Goal: Download file/media

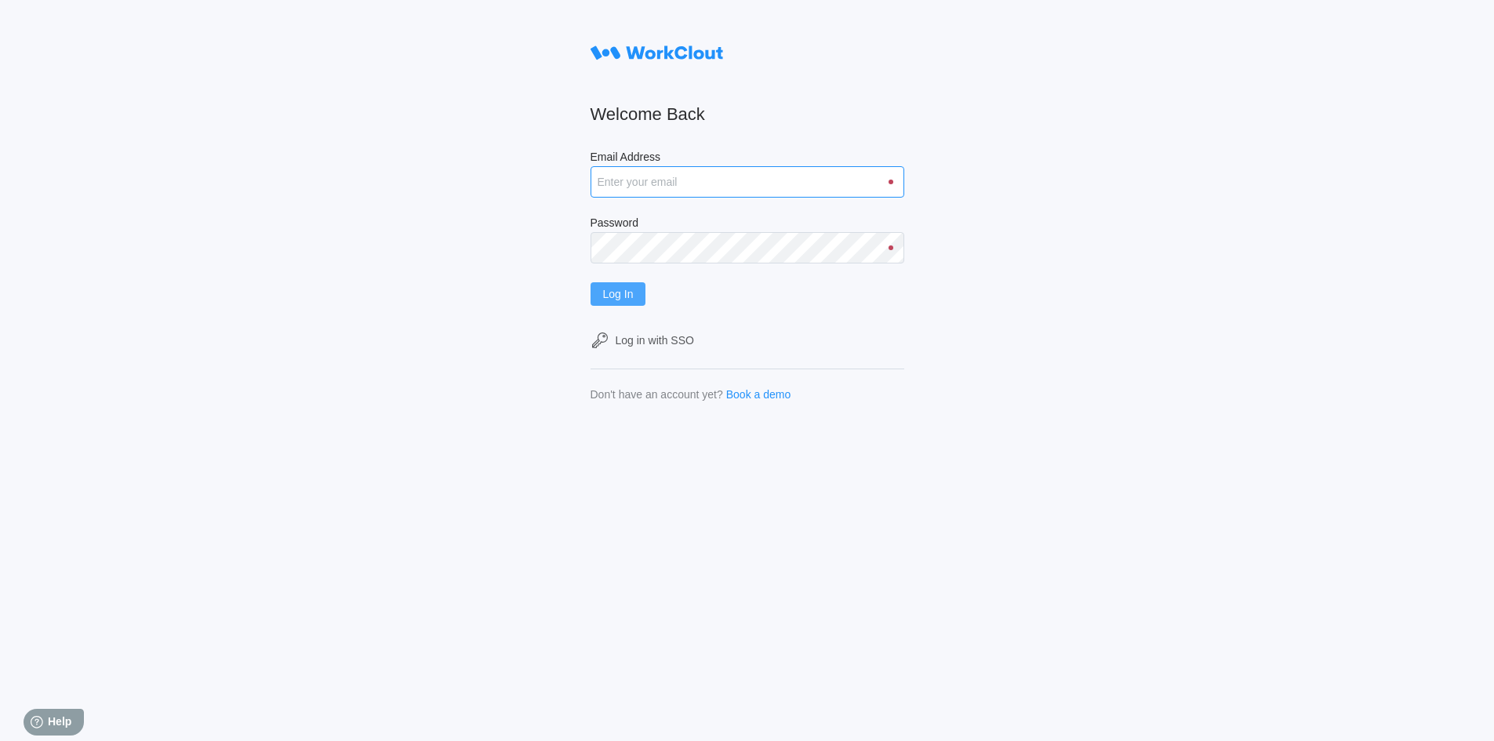
type input "rfetting@nationalmetalwares.com"
click at [621, 289] on span "Log In" at bounding box center [618, 294] width 31 height 11
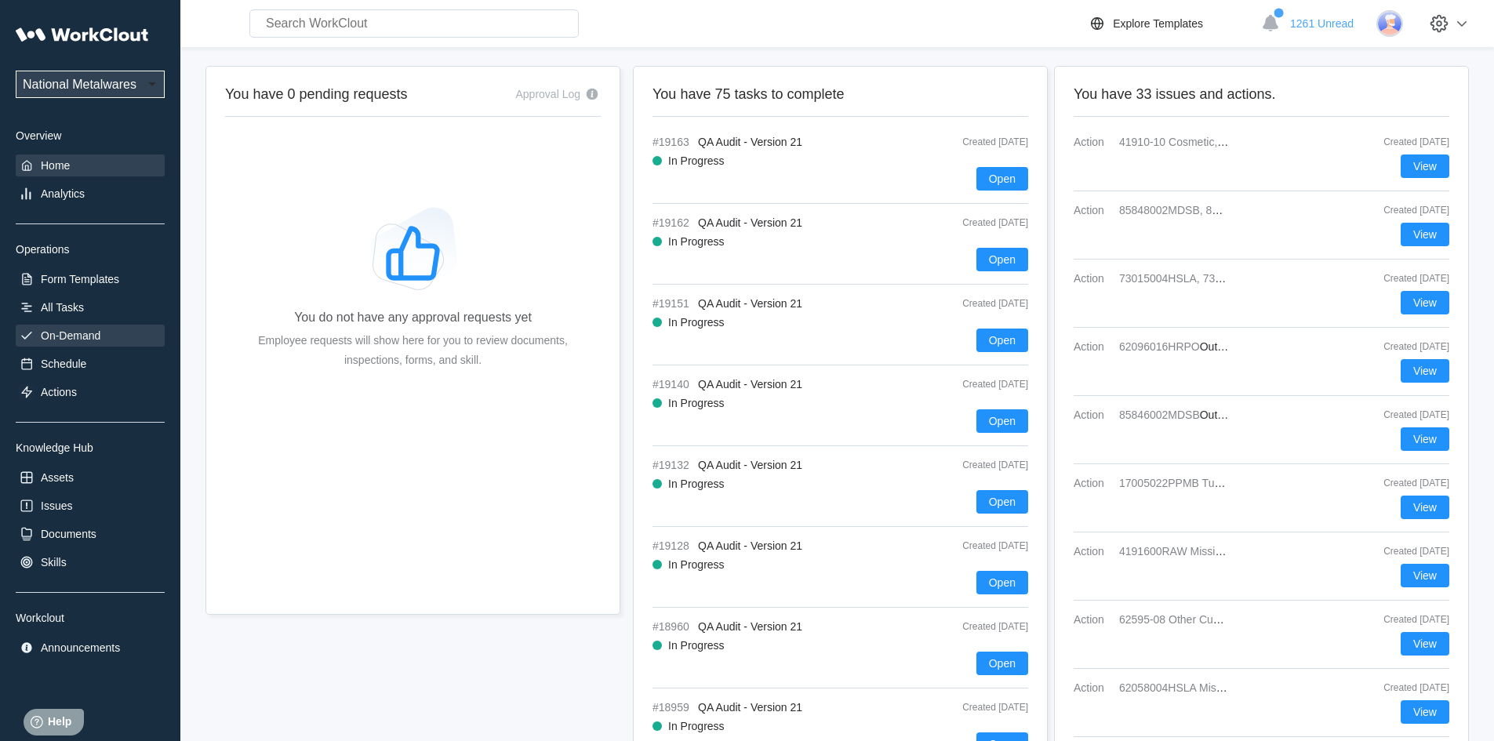
click at [100, 336] on div "On-Demand" at bounding box center [71, 335] width 60 height 13
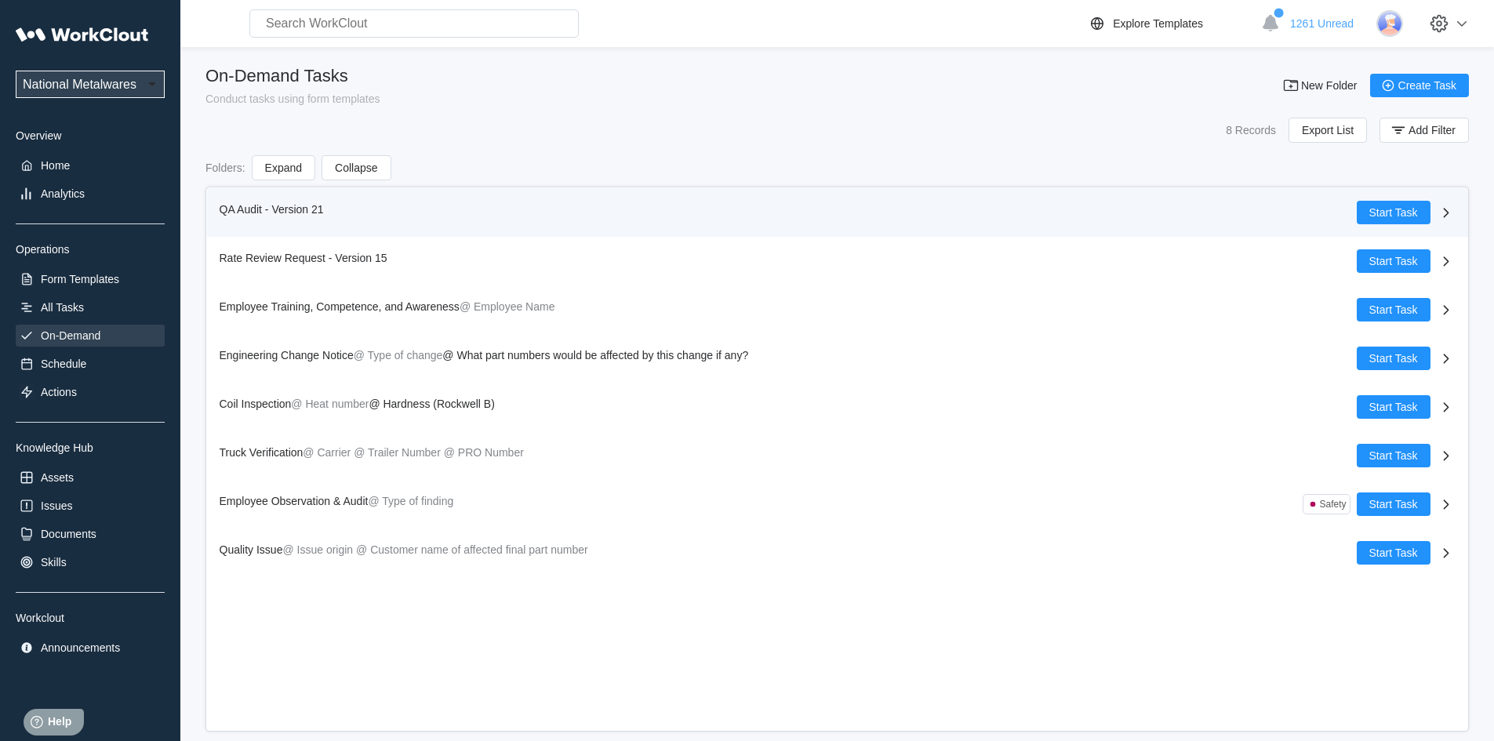
click at [244, 211] on span "QA Audit - Version 21" at bounding box center [272, 209] width 104 height 13
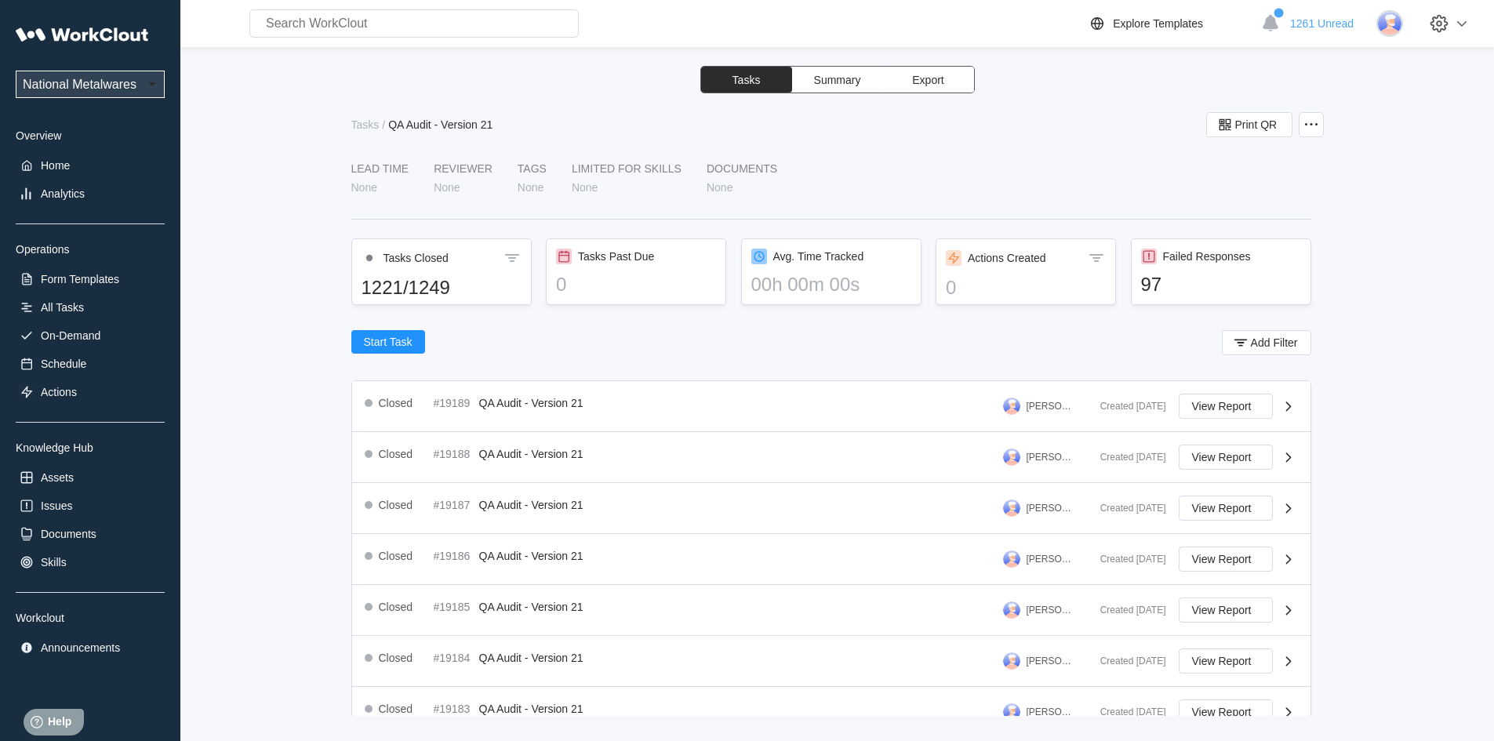
click at [948, 78] on button "Export" at bounding box center [928, 80] width 91 height 26
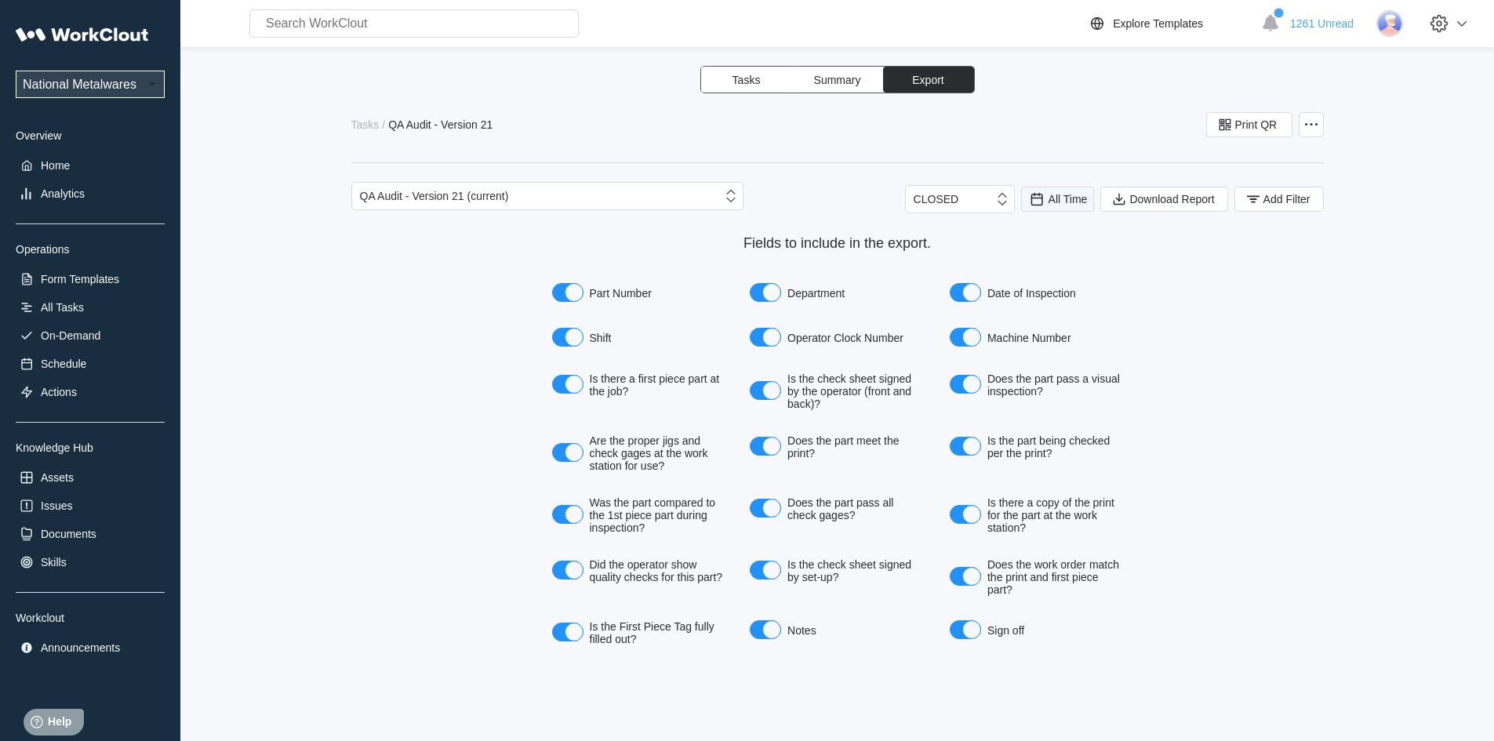
click at [1054, 198] on span "All Time" at bounding box center [1068, 199] width 39 height 13
click at [1043, 253] on div "Last day" at bounding box center [1037, 256] width 42 height 13
click at [1266, 196] on span "Add Filter" at bounding box center [1287, 199] width 47 height 11
click at [946, 267] on icon at bounding box center [941, 261] width 17 height 17
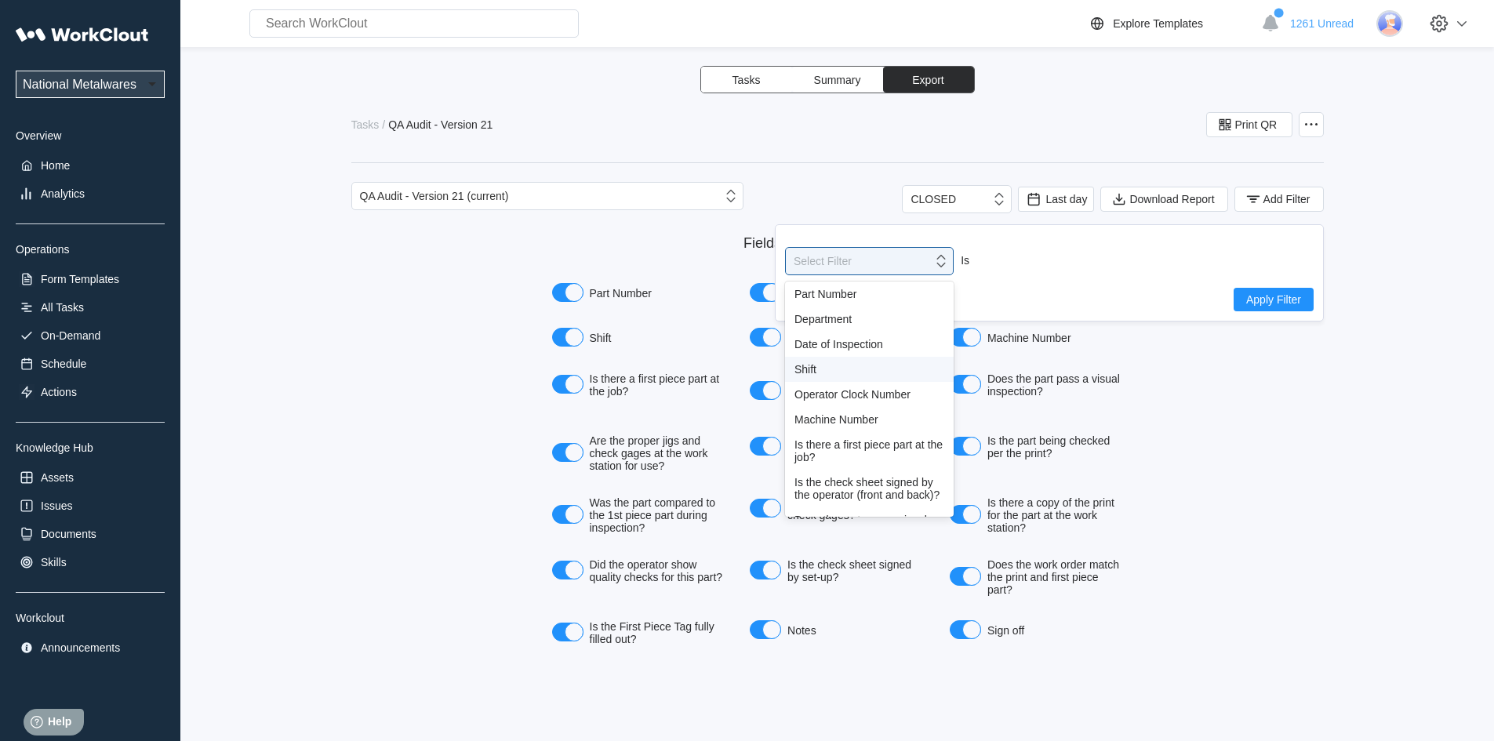
click at [803, 368] on div "Shift" at bounding box center [870, 369] width 150 height 13
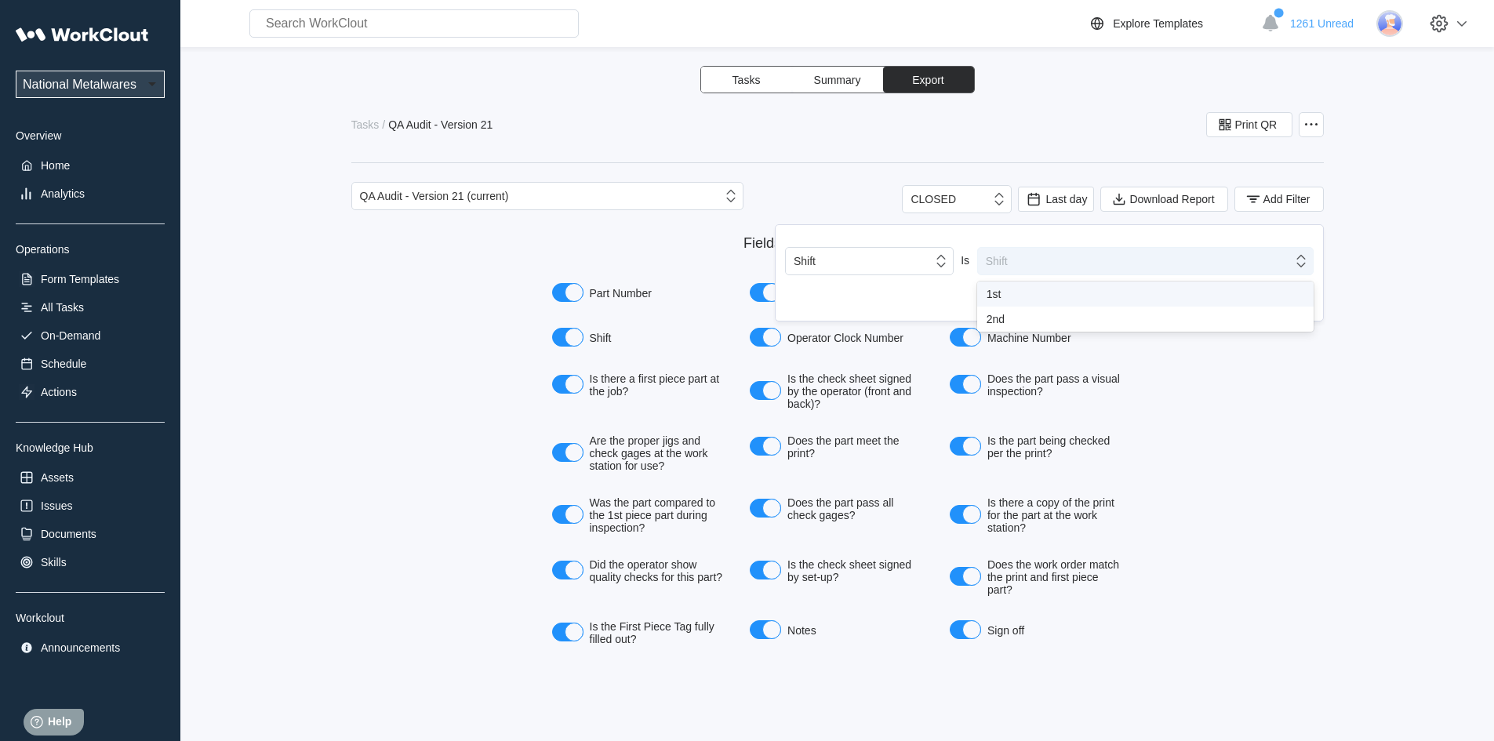
click at [1298, 267] on icon at bounding box center [1301, 261] width 17 height 17
click at [983, 294] on div "1st" at bounding box center [1145, 294] width 337 height 25
click at [1277, 303] on button "Apply Filter" at bounding box center [1274, 300] width 80 height 24
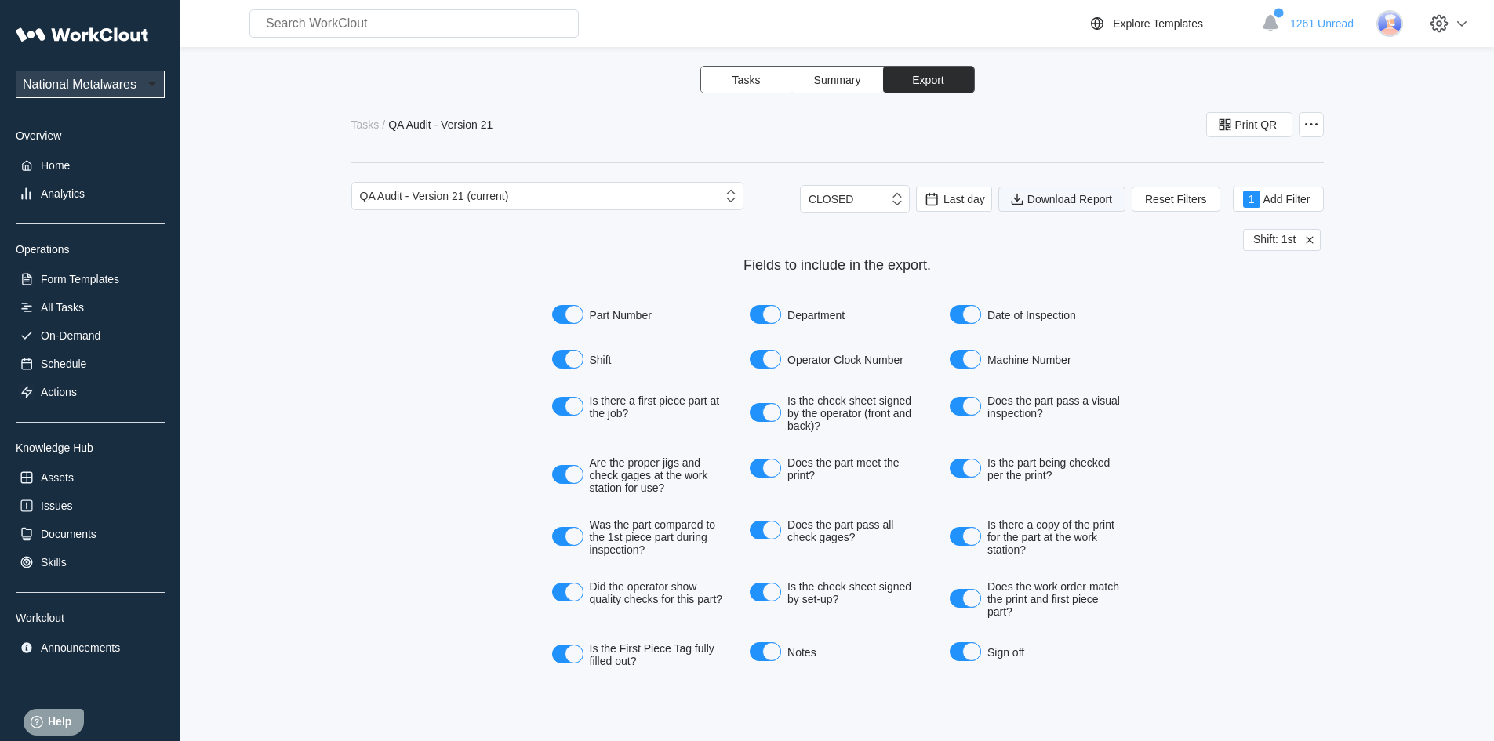
click at [1077, 200] on span "Download Report" at bounding box center [1070, 199] width 85 height 11
click at [1313, 213] on div "CLOSED Last day Download Report Reset Filters 1 Add Filter" at bounding box center [1062, 199] width 524 height 35
click at [956, 204] on div "Last day" at bounding box center [954, 199] width 62 height 17
click at [938, 258] on div "Last day" at bounding box center [933, 256] width 42 height 13
click at [1162, 194] on span "Reset Filters" at bounding box center [1176, 199] width 62 height 11
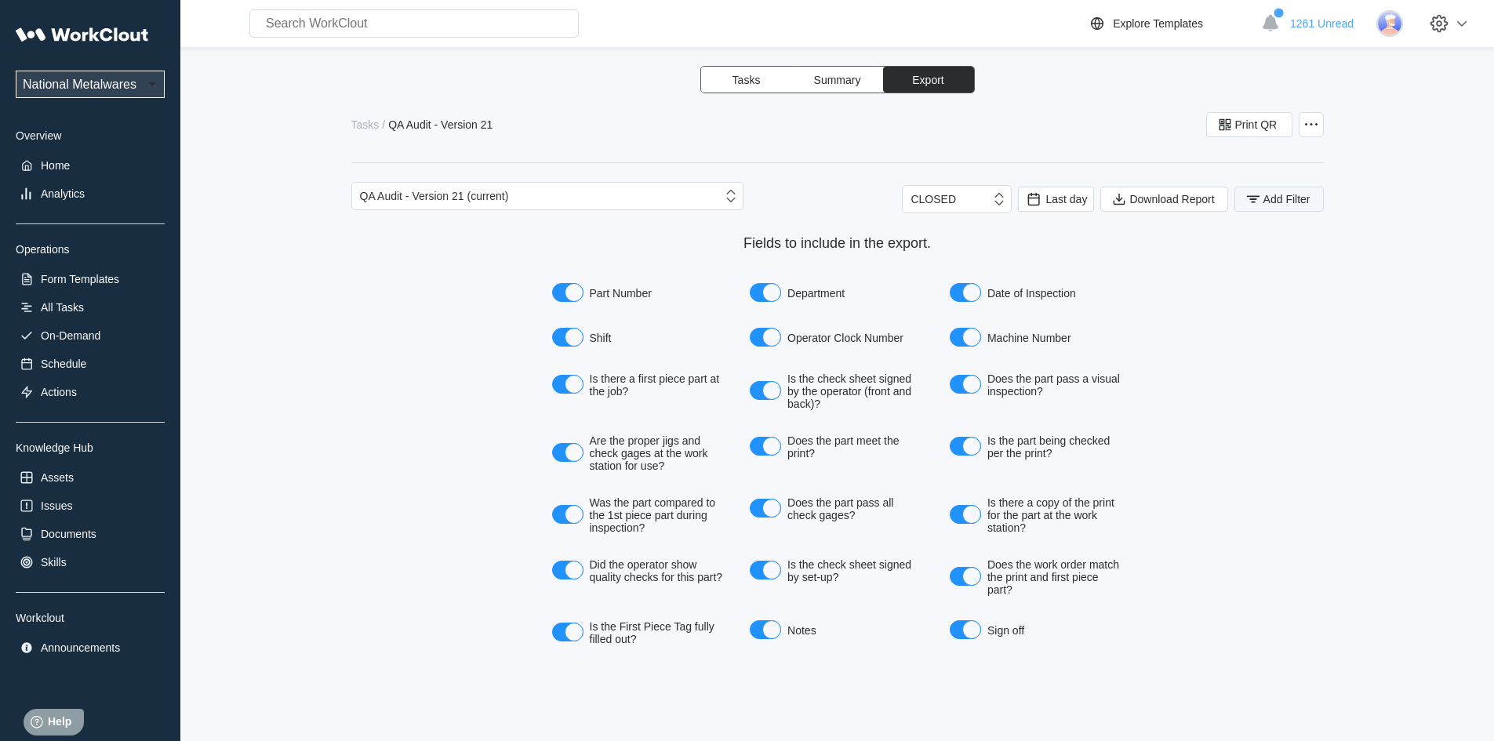
click at [1265, 195] on span "Add Filter" at bounding box center [1287, 199] width 47 height 11
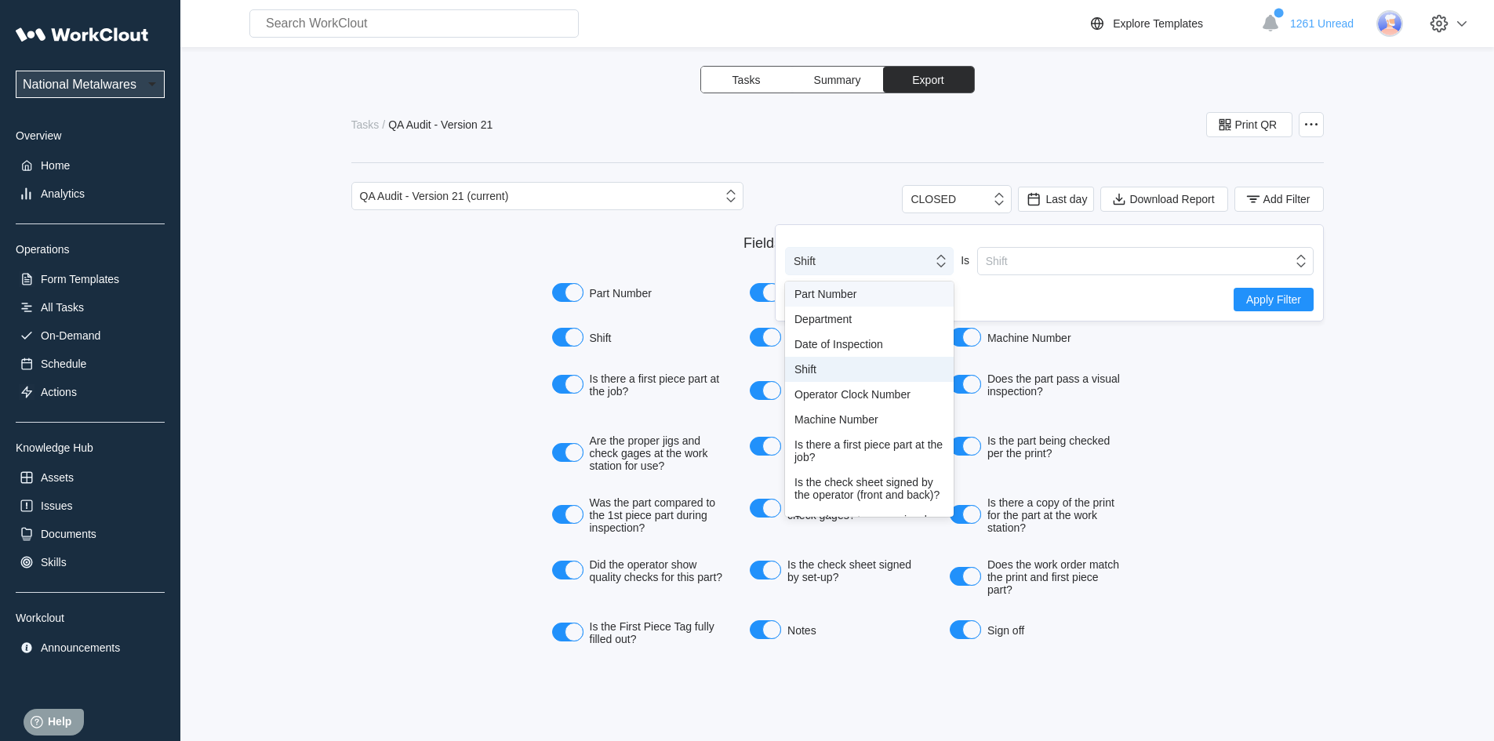
click at [937, 265] on icon at bounding box center [941, 261] width 17 height 17
click at [802, 375] on div "Shift" at bounding box center [869, 369] width 169 height 25
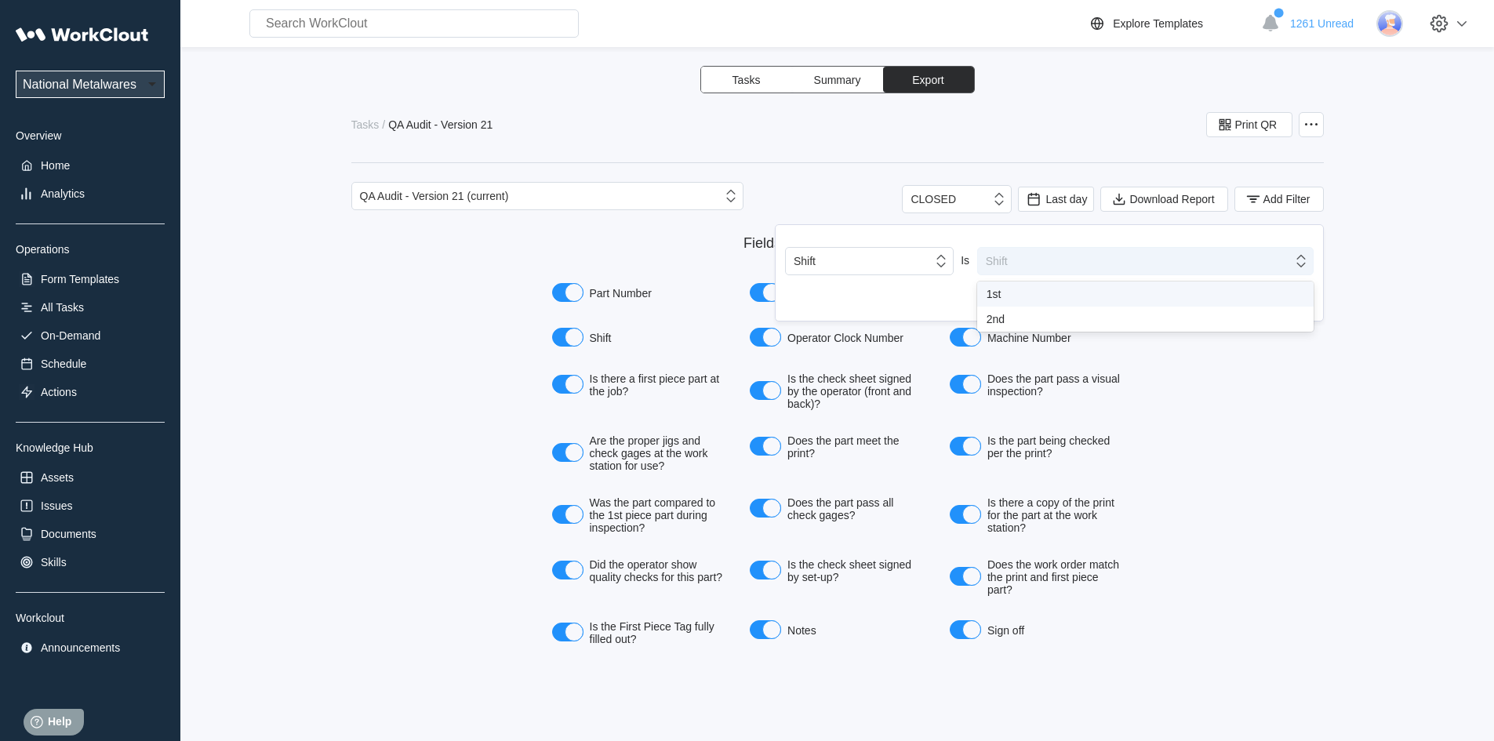
click at [1303, 264] on icon at bounding box center [1301, 261] width 17 height 17
click at [1003, 295] on div "1st" at bounding box center [1146, 294] width 318 height 13
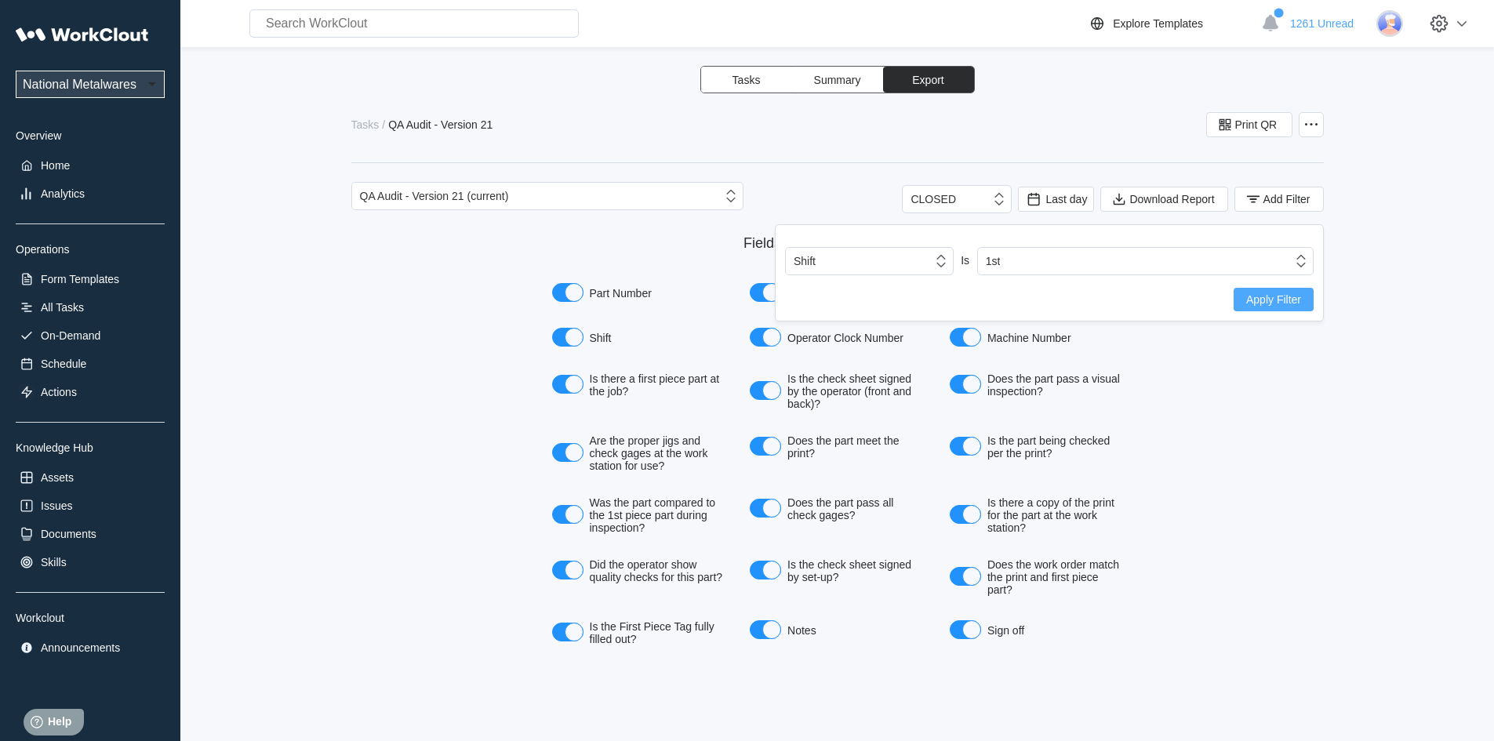
click at [1264, 307] on button "Apply Filter" at bounding box center [1274, 300] width 80 height 24
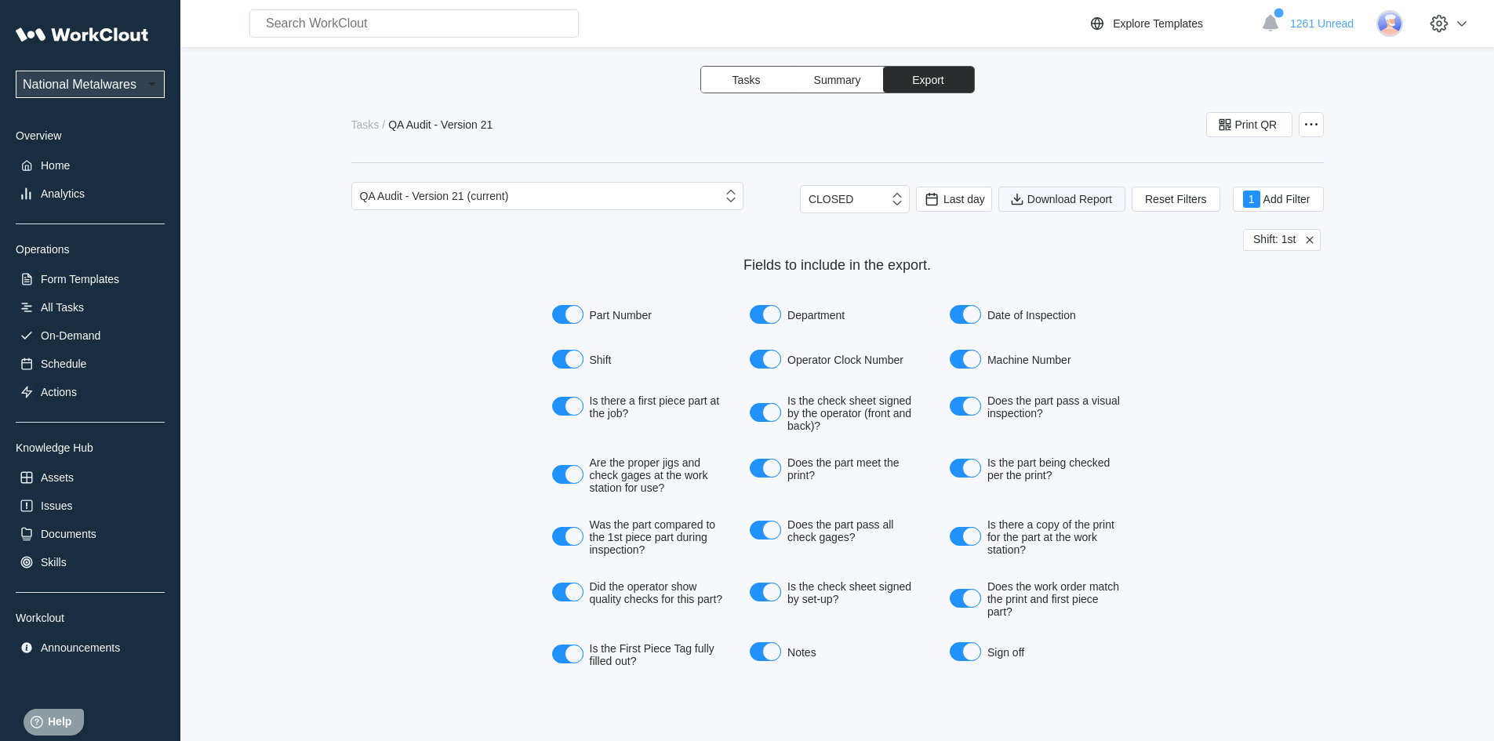
click at [1047, 200] on span "Download Report" at bounding box center [1070, 199] width 85 height 11
